Goal: Task Accomplishment & Management: Complete application form

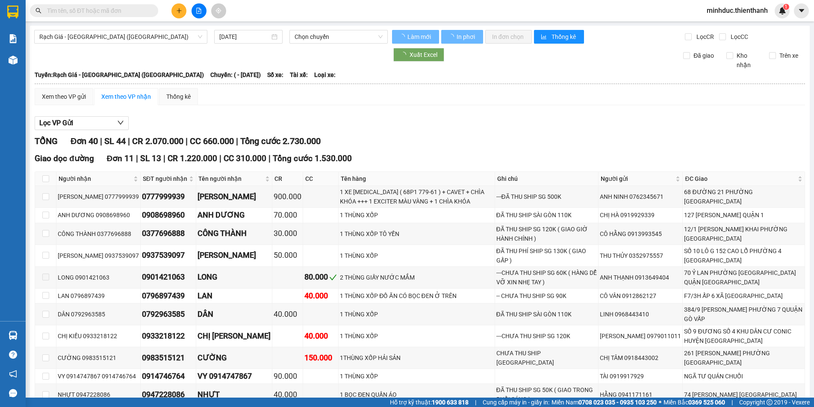
type input "17/01/2024"
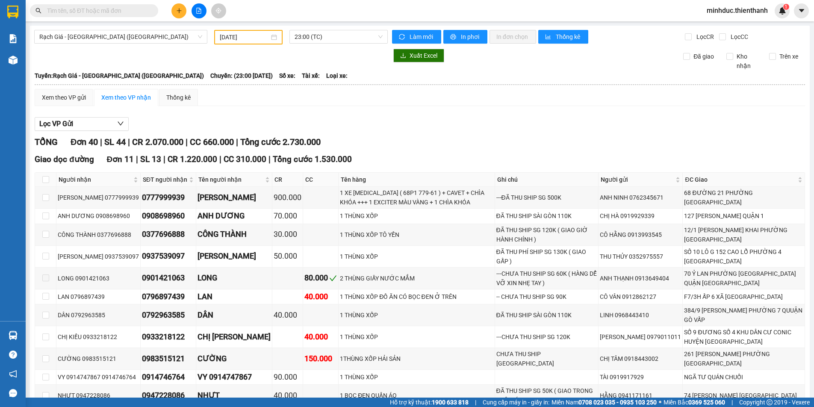
click at [44, 62] on div at bounding box center [211, 56] width 354 height 14
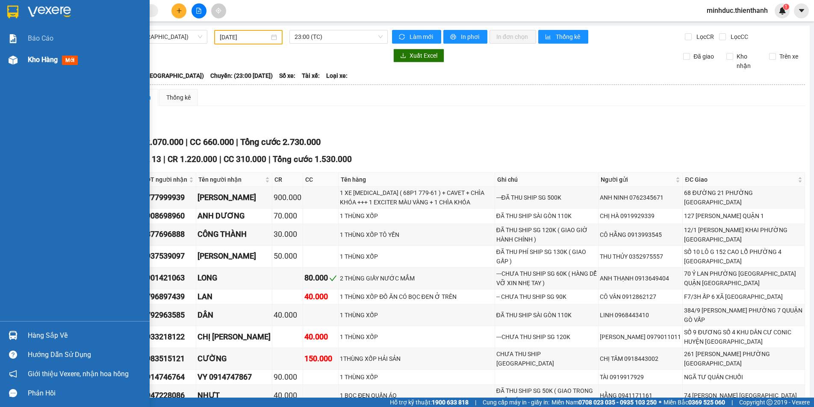
click at [37, 57] on span "Kho hàng" at bounding box center [43, 60] width 30 height 8
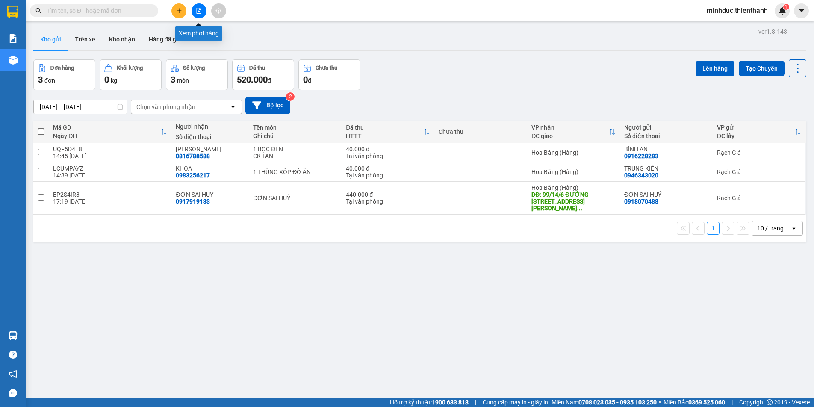
click at [199, 10] on icon "file-add" at bounding box center [199, 11] width 6 height 6
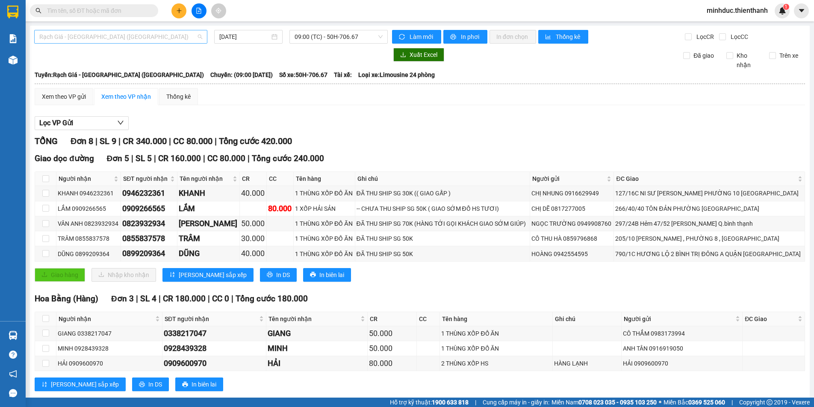
click at [150, 38] on span "Rạch Giá - [GEOGRAPHIC_DATA] ([GEOGRAPHIC_DATA])" at bounding box center [120, 36] width 163 height 13
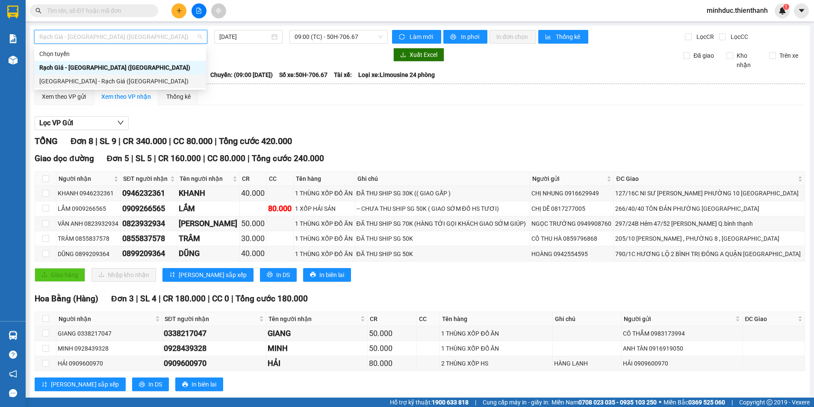
click at [115, 80] on div "[GEOGRAPHIC_DATA] - Rạch Giá ([GEOGRAPHIC_DATA])" at bounding box center [120, 81] width 162 height 9
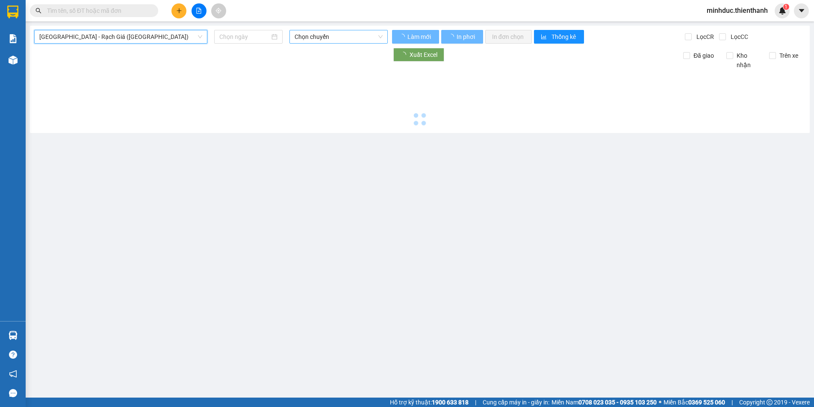
type input "[DATE]"
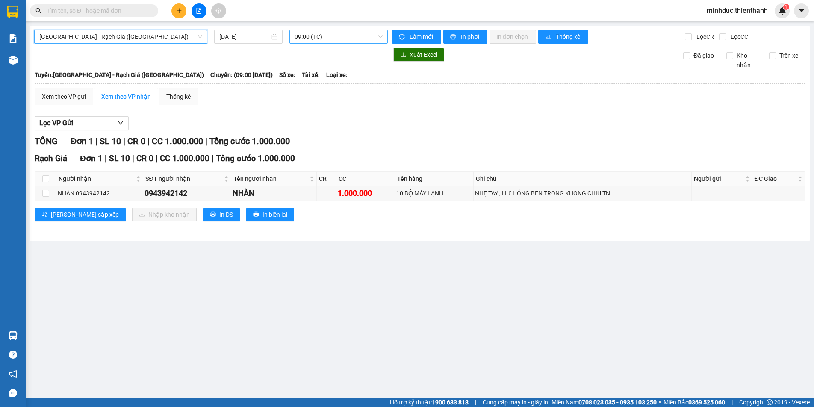
click at [312, 35] on span "09:00 (TC)" at bounding box center [339, 36] width 88 height 13
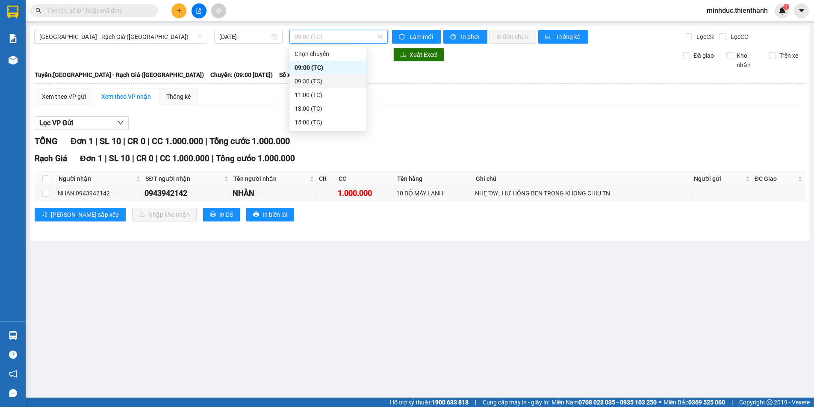
click at [313, 82] on div "09:30 (TC)" at bounding box center [328, 81] width 67 height 9
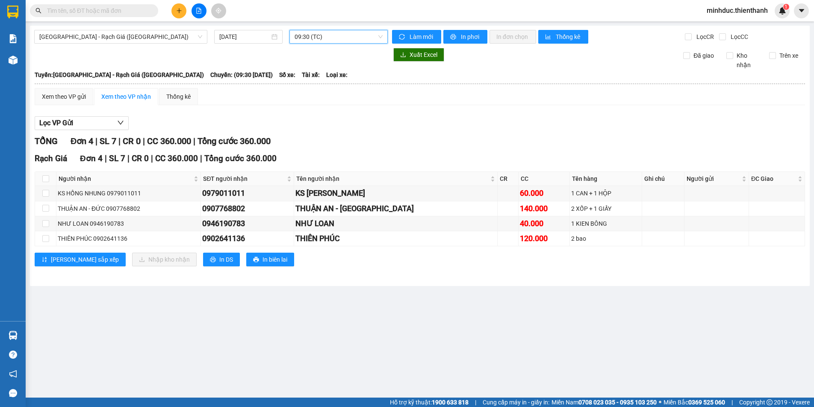
click at [328, 32] on span "09:30 (TC)" at bounding box center [339, 36] width 88 height 13
click at [309, 92] on div "11:00 (TC)" at bounding box center [328, 94] width 67 height 9
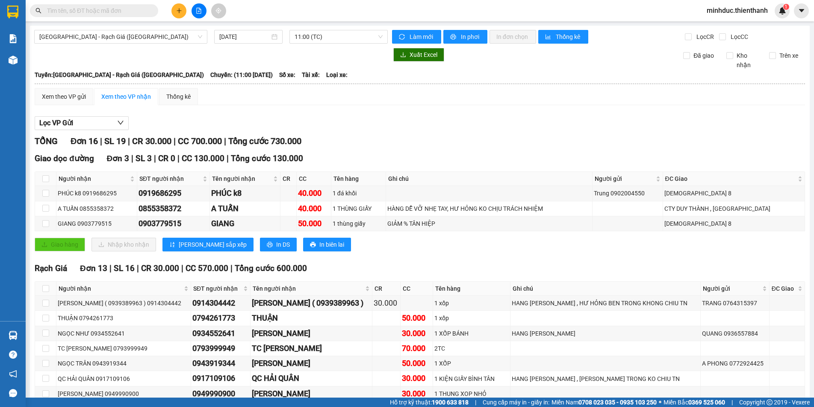
click at [334, 29] on div "[GEOGRAPHIC_DATA] - Rạch Giá ([GEOGRAPHIC_DATA]) [DATE] 11:00 (TC) Làm mới In p…" at bounding box center [420, 279] width 780 height 506
click at [341, 40] on span "11:00 (TC)" at bounding box center [339, 36] width 88 height 13
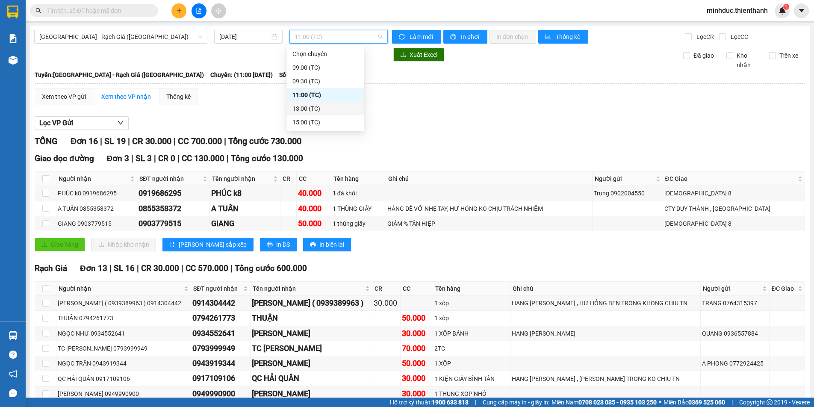
click at [311, 110] on div "13:00 (TC)" at bounding box center [326, 108] width 67 height 9
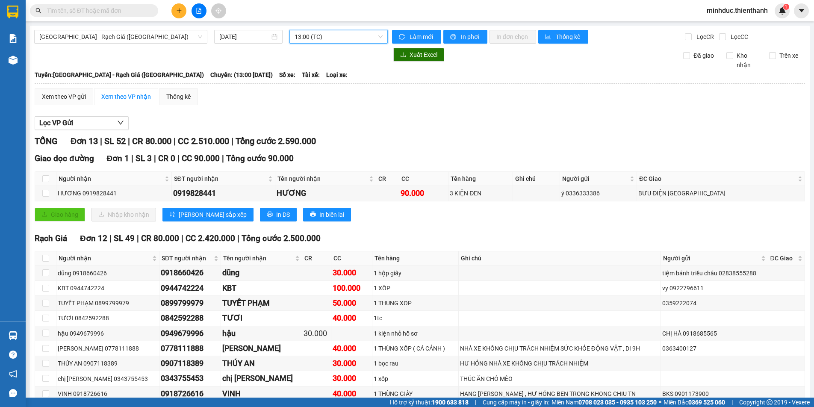
click at [326, 31] on span "13:00 (TC)" at bounding box center [339, 36] width 88 height 13
click at [308, 123] on div "15:00 (TC)" at bounding box center [326, 122] width 67 height 9
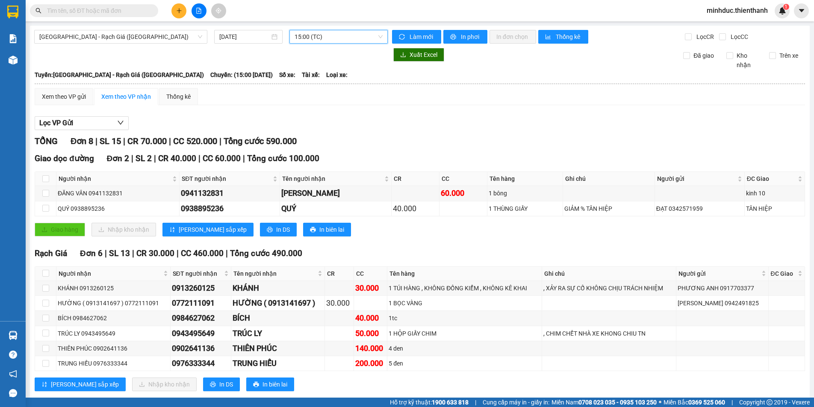
click at [331, 41] on span "15:00 (TC)" at bounding box center [339, 36] width 88 height 13
click at [313, 107] on div "13:00 (TC)" at bounding box center [326, 108] width 67 height 9
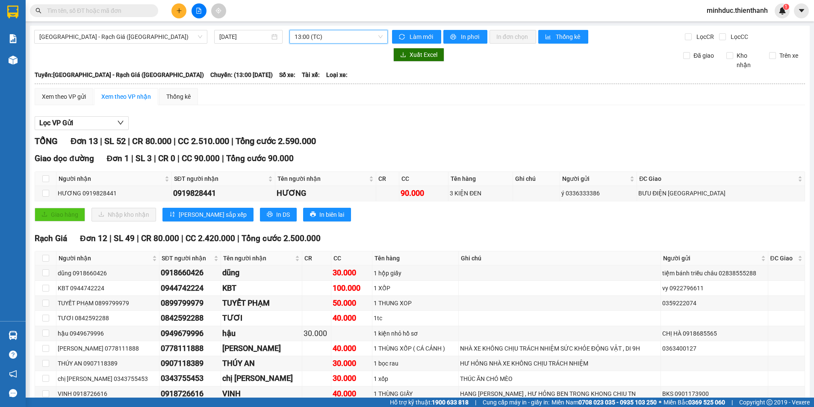
click at [345, 41] on span "13:00 (TC)" at bounding box center [339, 36] width 88 height 13
click at [321, 124] on div "15:00 (TC)" at bounding box center [326, 122] width 67 height 9
